Goal: Information Seeking & Learning: Learn about a topic

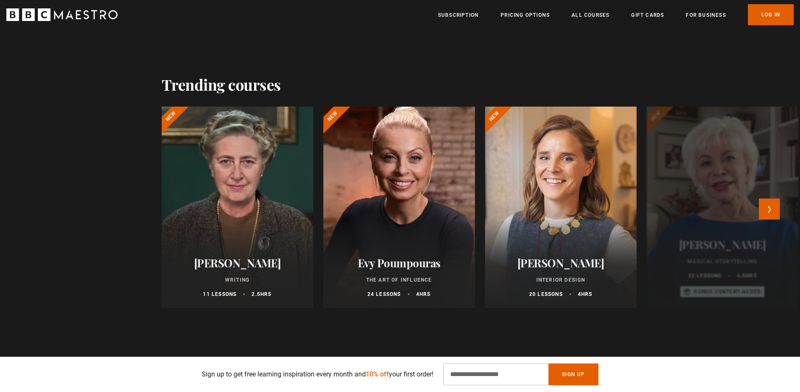
scroll to position [0, 110]
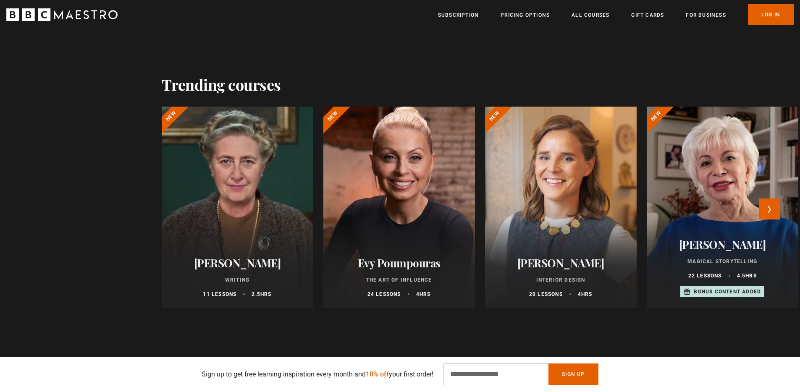
click at [372, 194] on div at bounding box center [399, 208] width 167 height 222
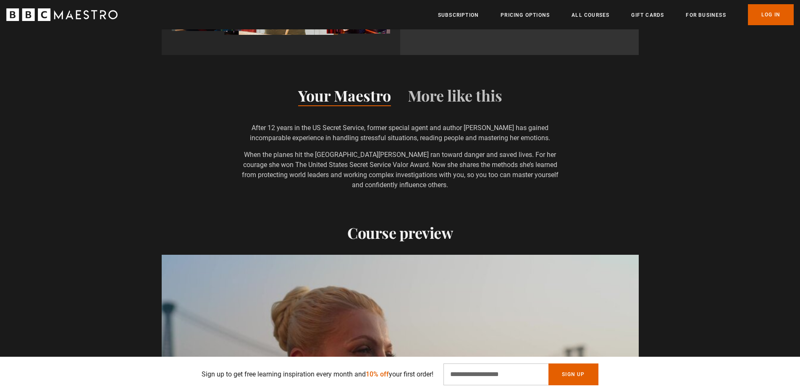
scroll to position [720, 0]
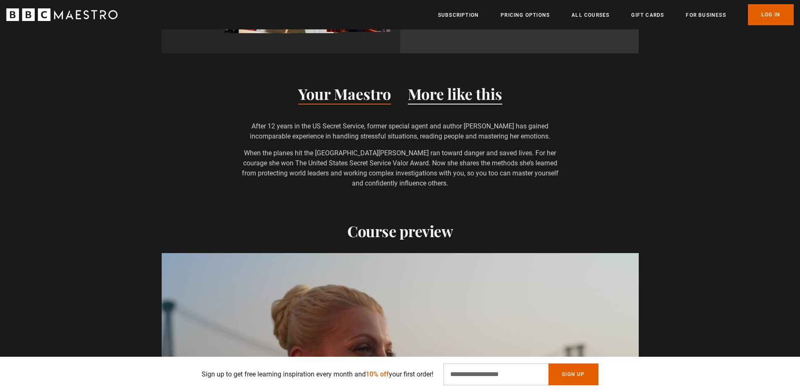
click at [449, 92] on button "More like this" at bounding box center [455, 96] width 94 height 18
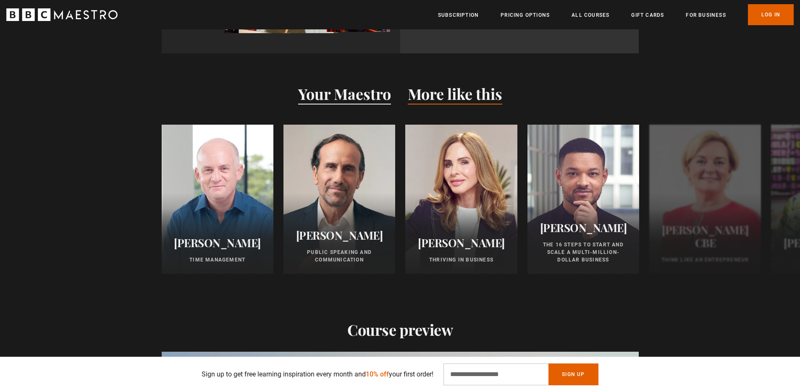
click at [354, 97] on button "Your Maestro" at bounding box center [344, 96] width 93 height 18
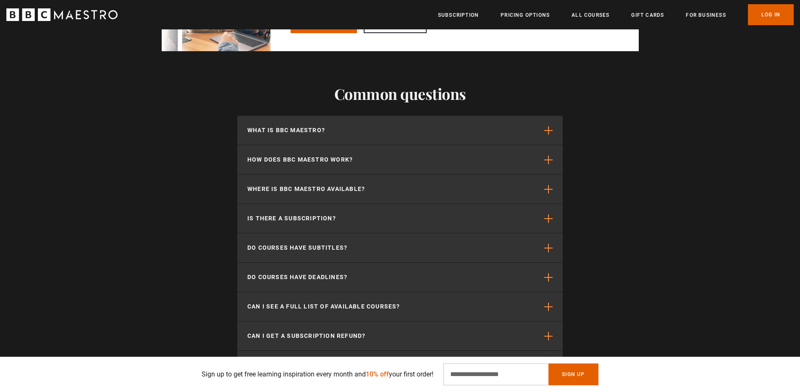
scroll to position [0, 1320]
